Goal: Information Seeking & Learning: Understand process/instructions

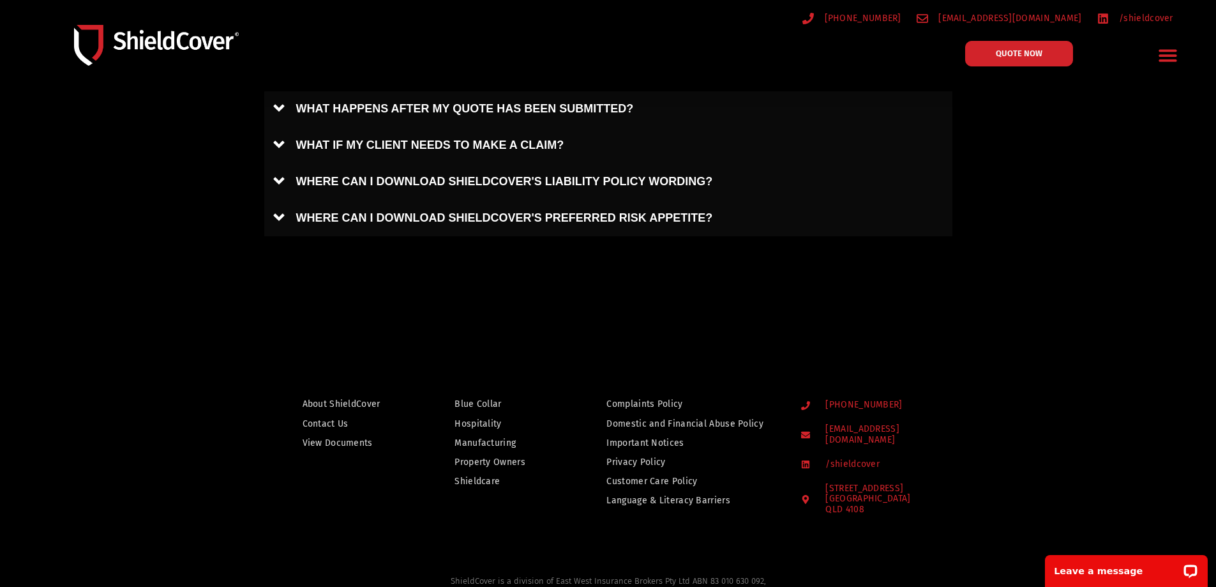
scroll to position [990, 0]
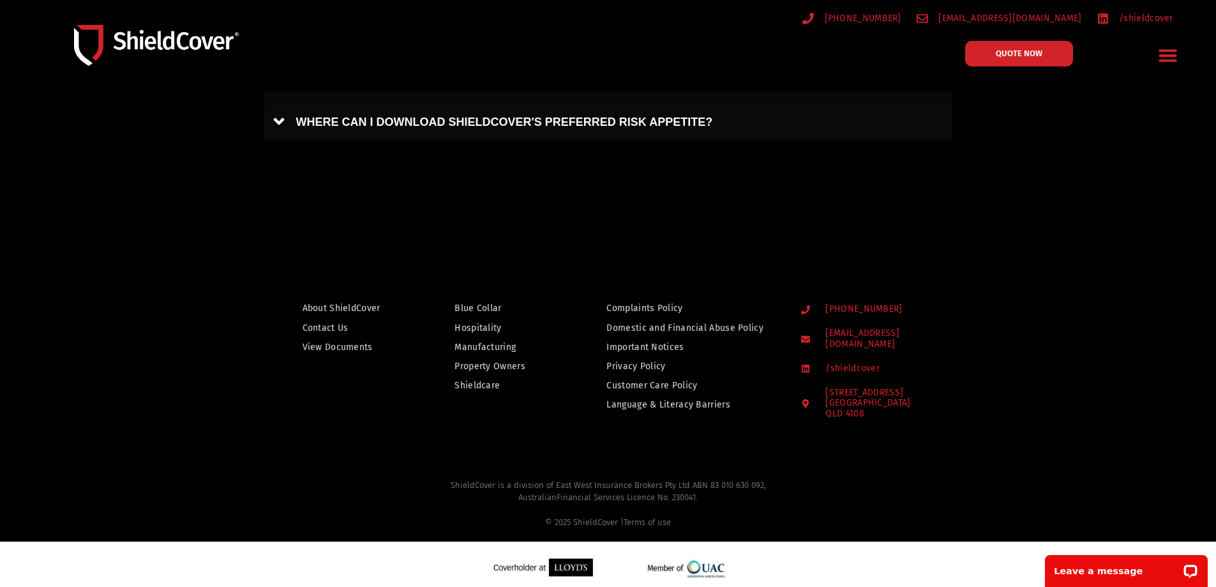
drag, startPoint x: 659, startPoint y: 450, endPoint x: 557, endPoint y: 435, distance: 102.6
click at [568, 423] on div at bounding box center [608, 351] width 1216 height 230
drag, startPoint x: 564, startPoint y: 474, endPoint x: 648, endPoint y: 478, distance: 84.3
click at [593, 473] on div "ShieldCover is a division of East West Insurance Brokers Pty Ltd ABN 83 010 630…" at bounding box center [608, 504] width 1204 height 63
click at [646, 479] on h2 "ShieldCover is a division of East West Insurance Brokers Pty Ltd ABN 83 010 630…" at bounding box center [608, 504] width 1172 height 50
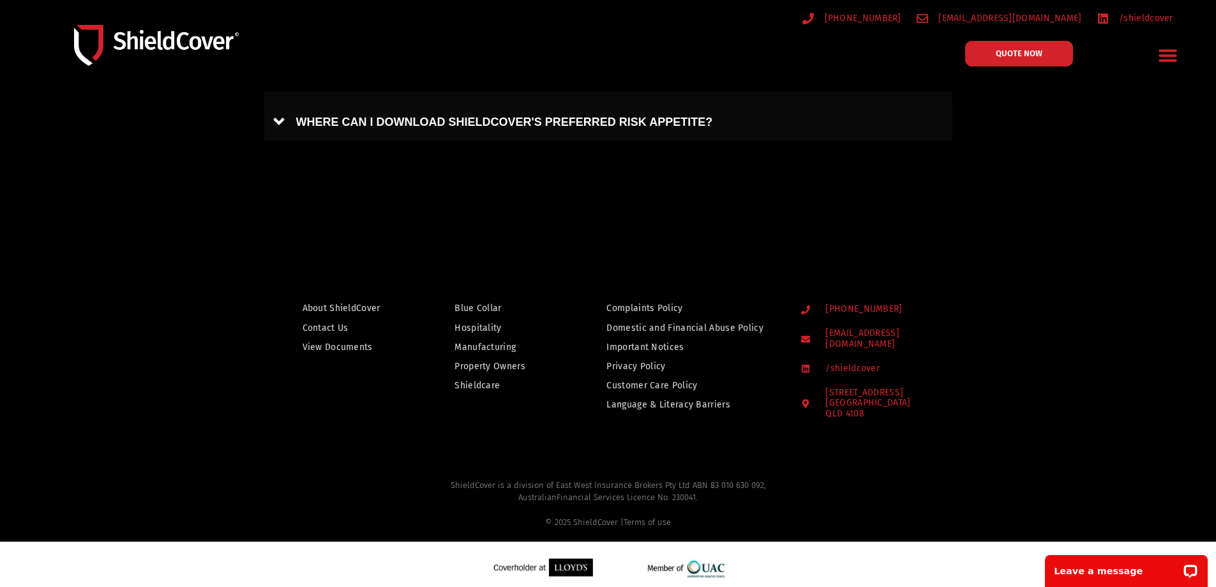
click at [522, 430] on div at bounding box center [608, 351] width 1216 height 230
drag, startPoint x: 931, startPoint y: 432, endPoint x: 207, endPoint y: 238, distance: 749.5
click at [200, 247] on div at bounding box center [608, 351] width 1216 height 230
click at [337, 348] on span "View Documents" at bounding box center [338, 347] width 70 height 16
